Goal: Task Accomplishment & Management: Manage account settings

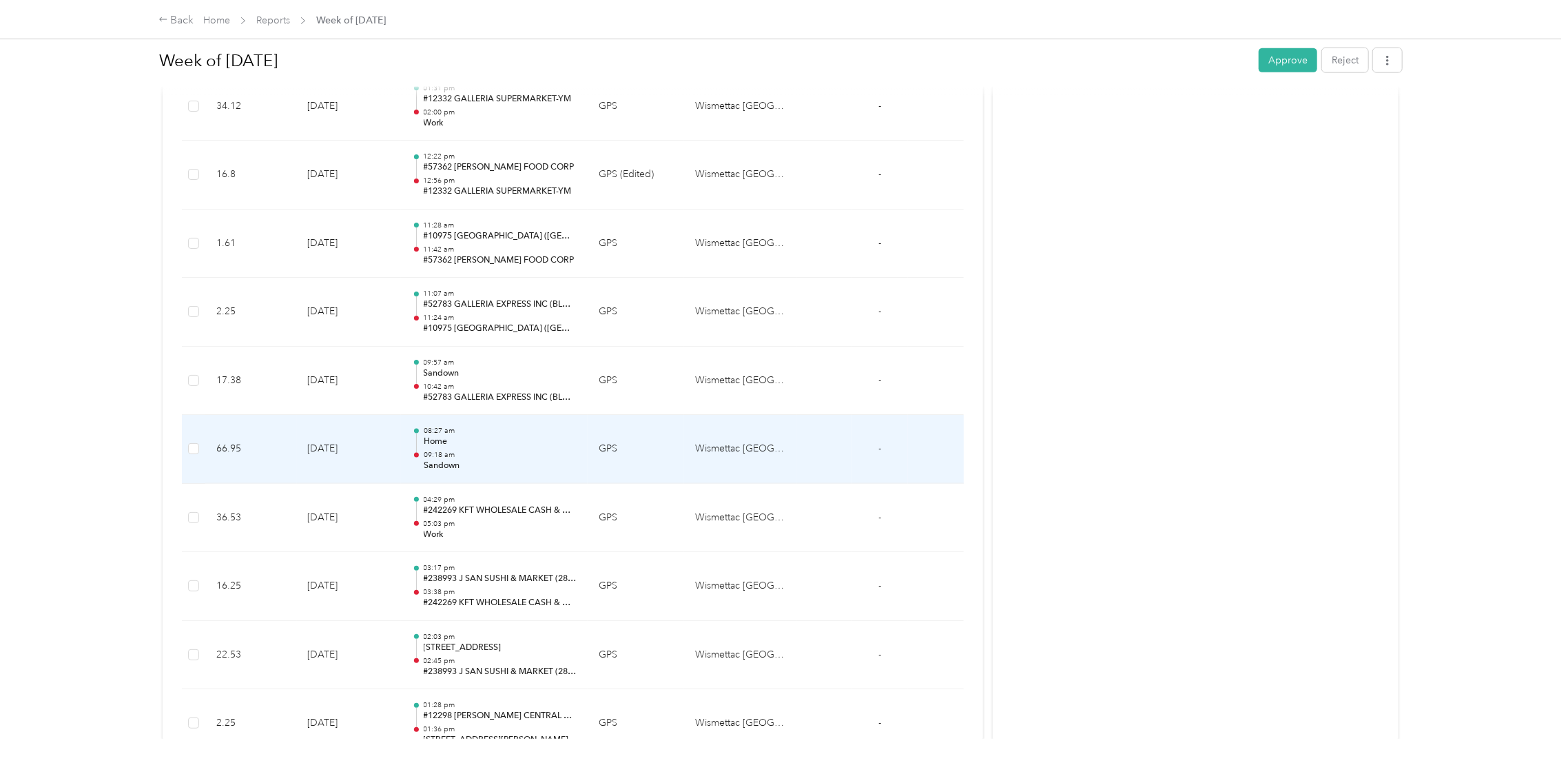
scroll to position [1576, 0]
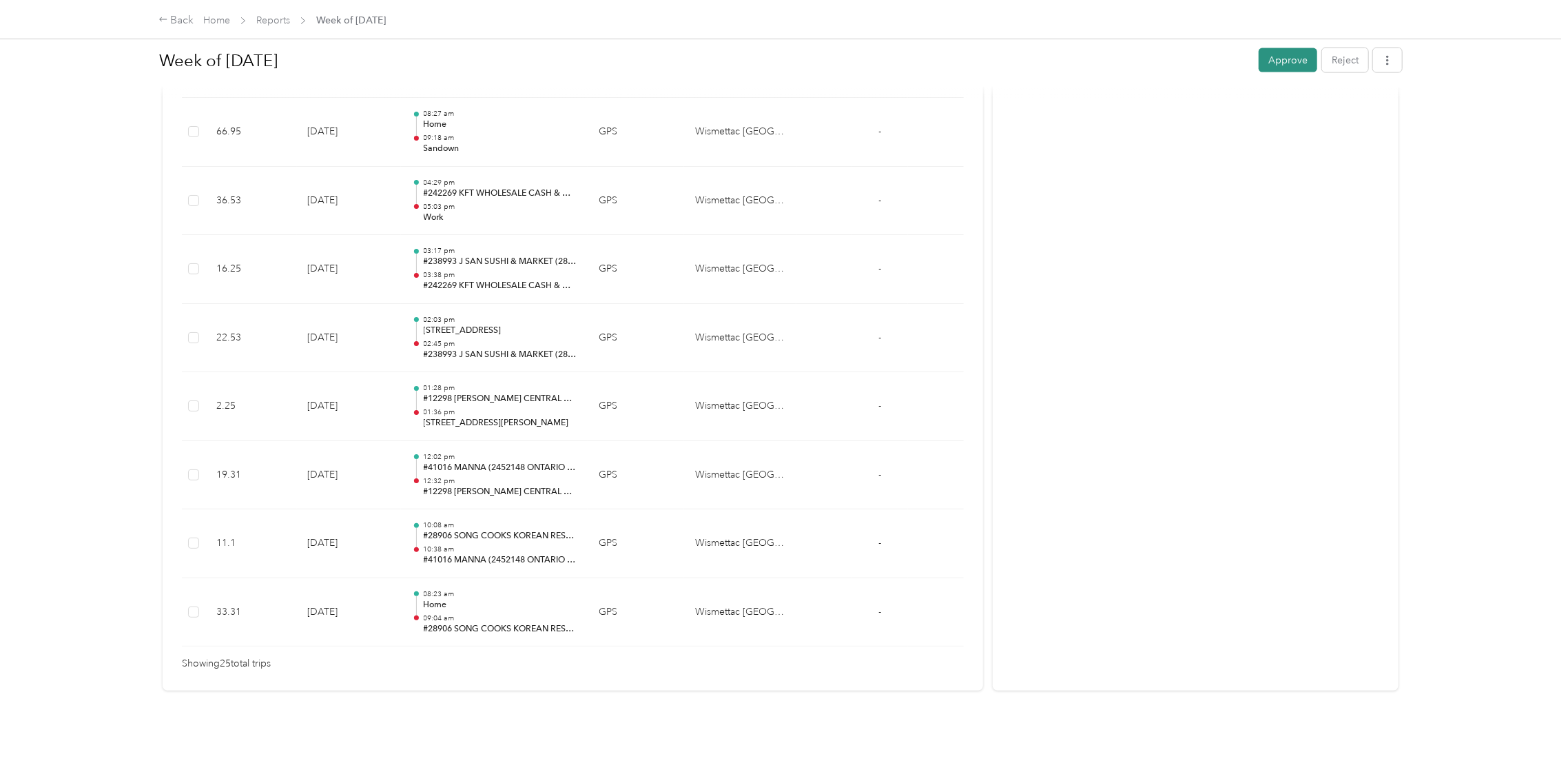
click at [1274, 65] on button "Approve" at bounding box center [1288, 60] width 59 height 24
click at [287, 17] on link "Reports" at bounding box center [272, 20] width 34 height 12
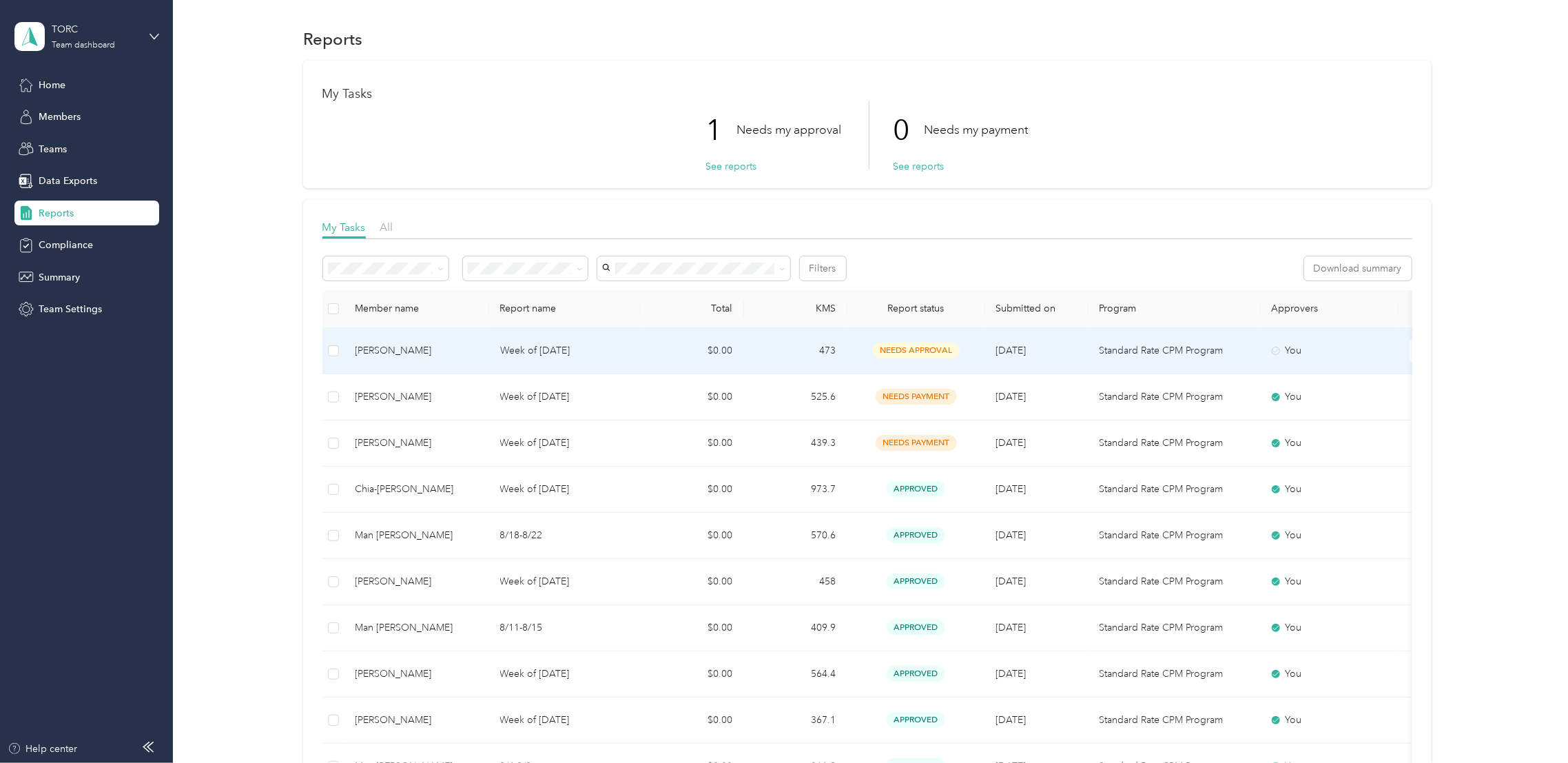
click at [494, 357] on td "Week of [DATE]" at bounding box center [565, 351] width 152 height 46
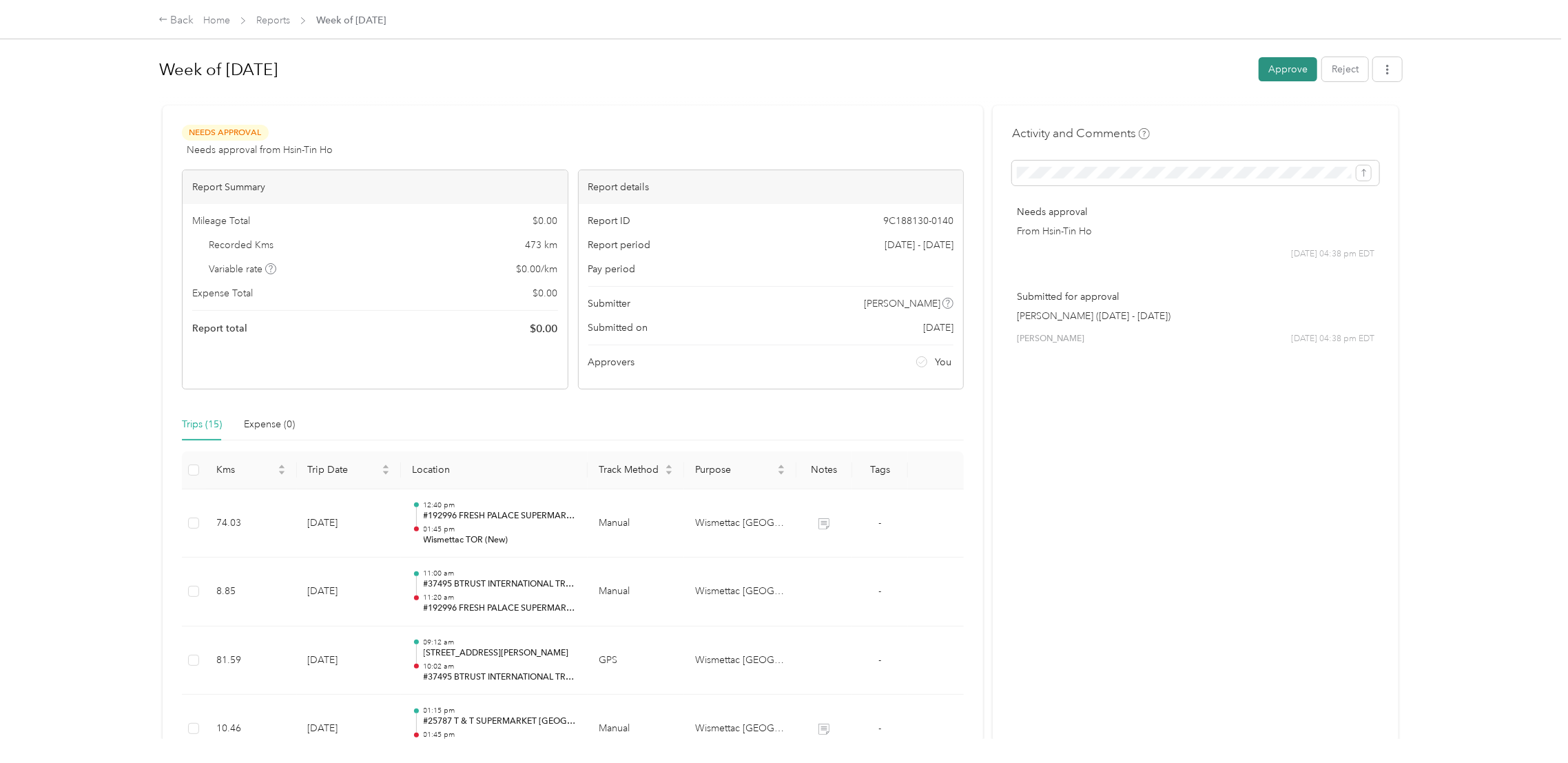
click at [1276, 80] on button "Approve" at bounding box center [1288, 70] width 59 height 24
